Goal: Navigation & Orientation: Find specific page/section

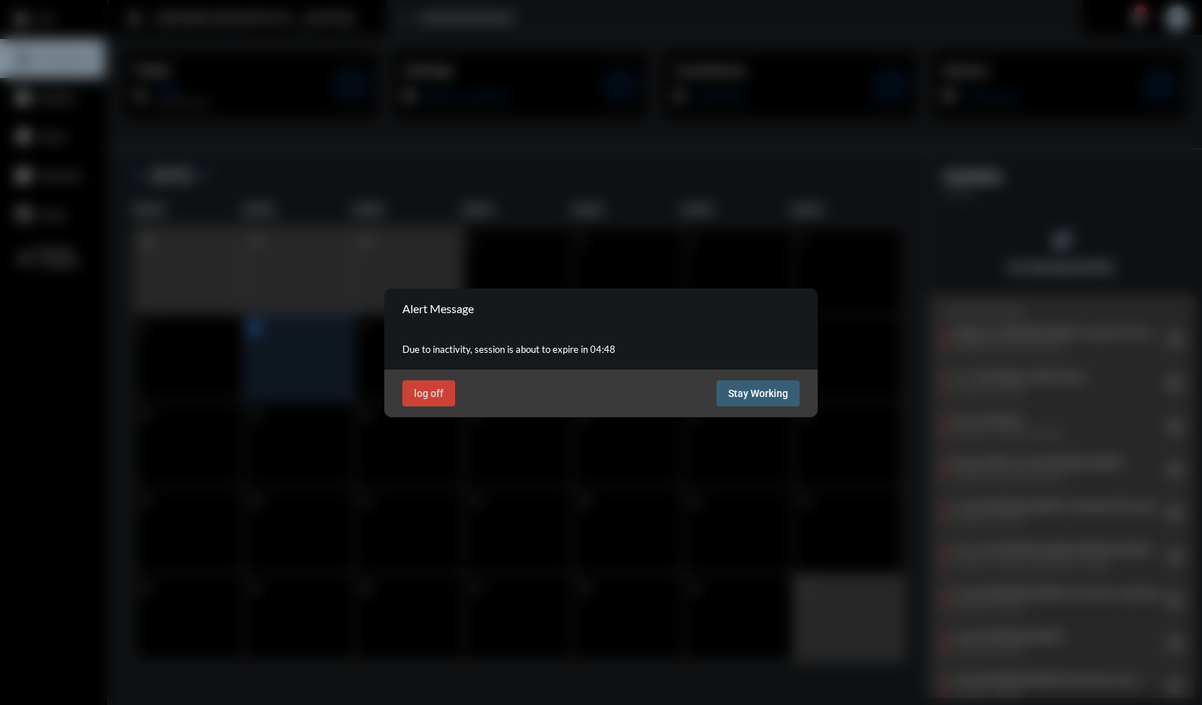
click at [768, 387] on span "Stay Working" at bounding box center [758, 393] width 60 height 12
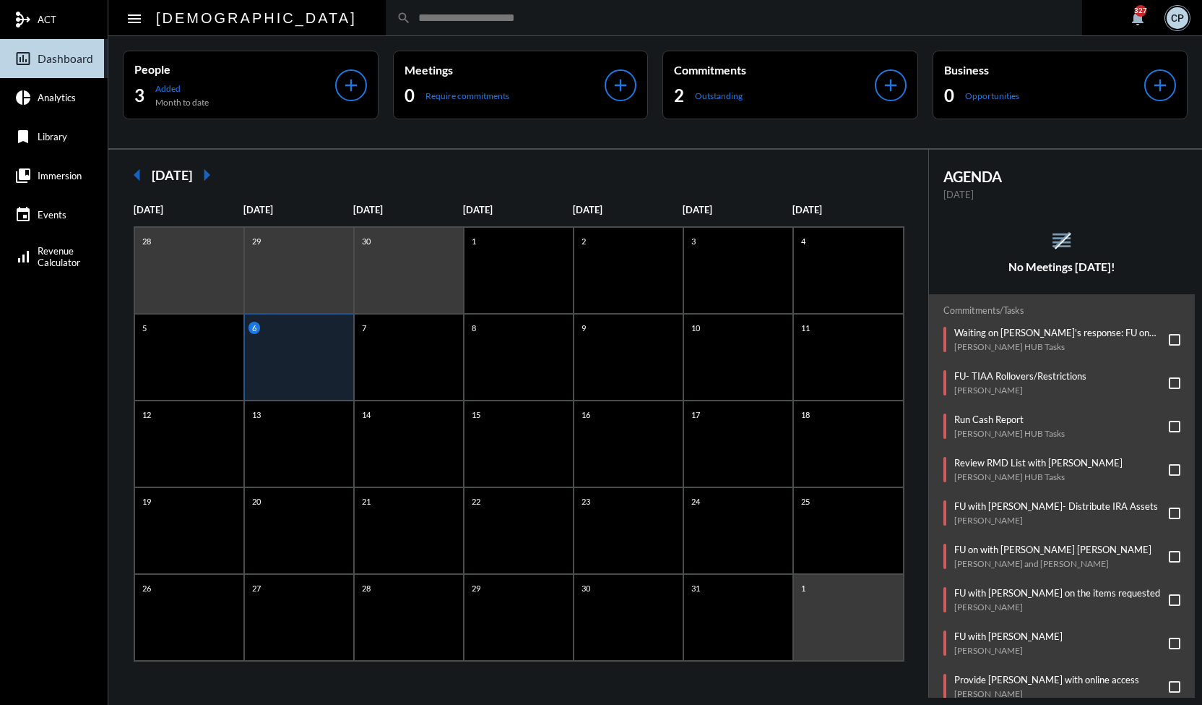
click at [293, 360] on div "6" at bounding box center [299, 357] width 110 height 87
click at [418, 355] on div "7" at bounding box center [409, 357] width 110 height 87
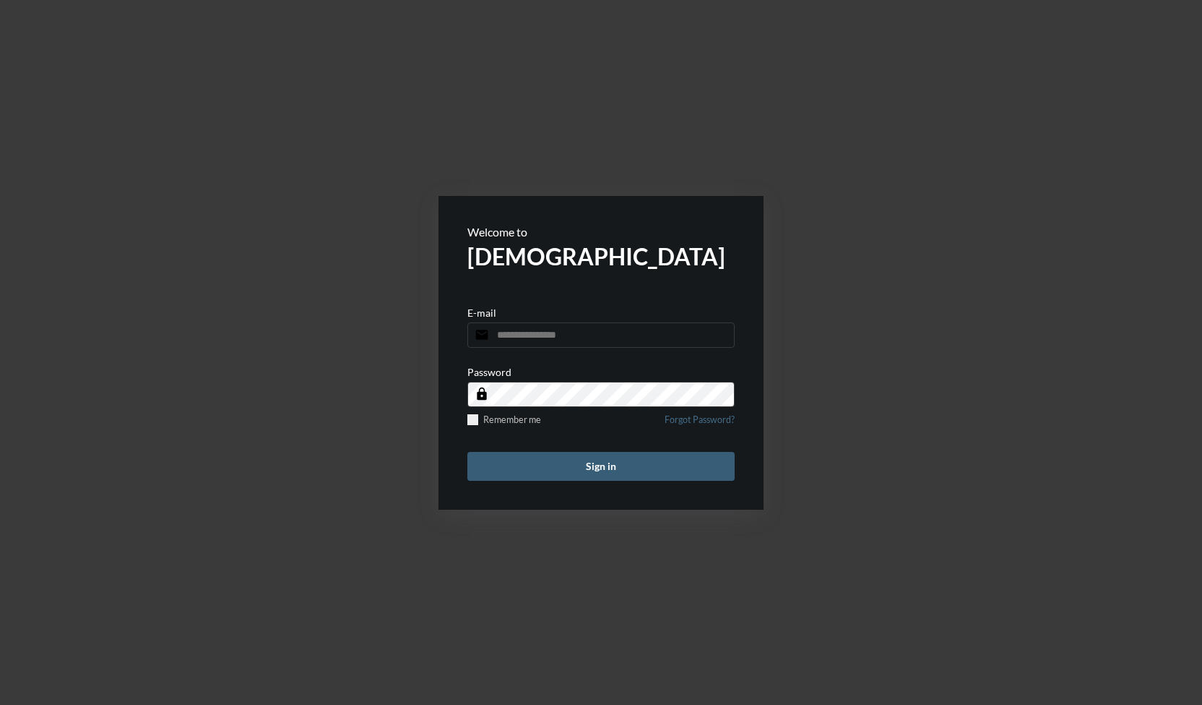
type input "**********"
click at [632, 465] on button "Sign in" at bounding box center [601, 466] width 267 height 29
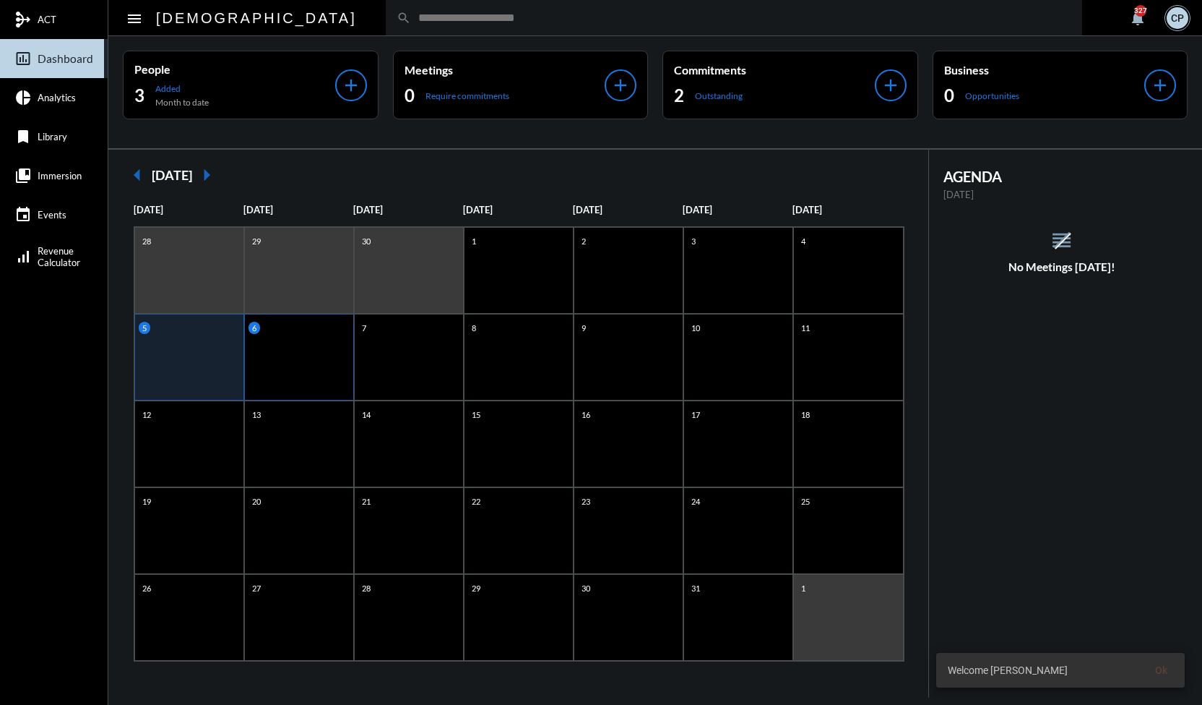
click at [273, 328] on div "6" at bounding box center [301, 328] width 105 height 12
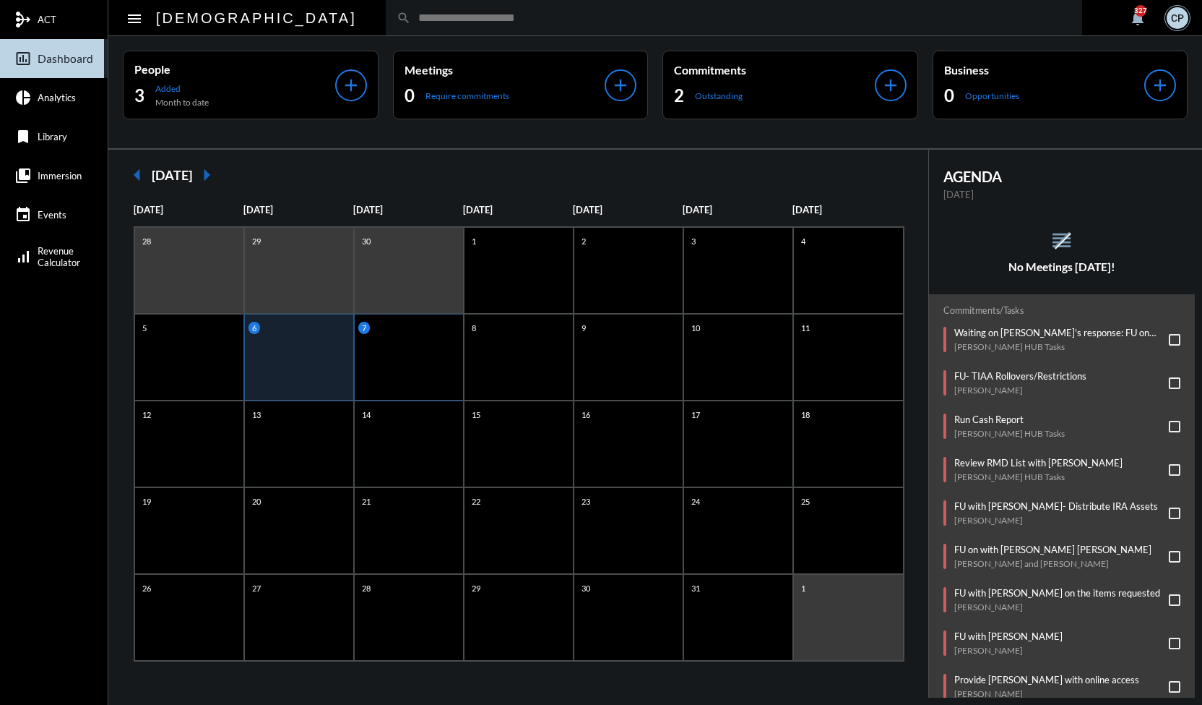
click at [411, 352] on div "7" at bounding box center [409, 357] width 110 height 87
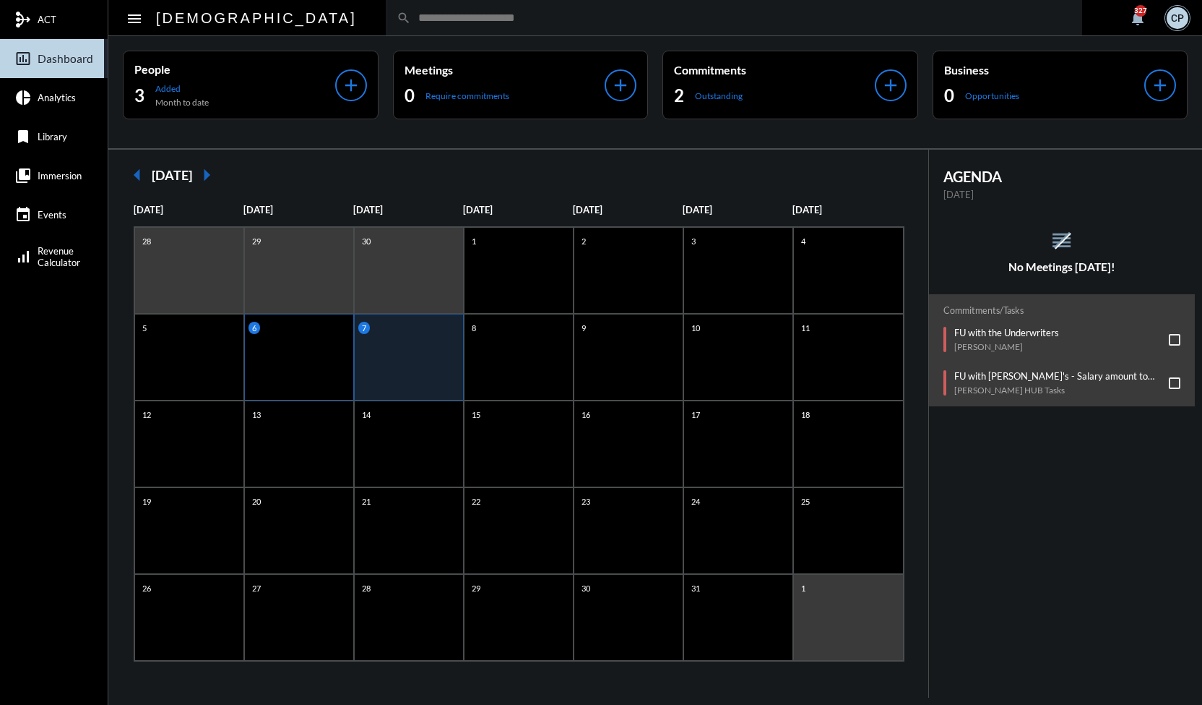
click at [301, 350] on div "6" at bounding box center [299, 357] width 110 height 87
